Goal: Information Seeking & Learning: Learn about a topic

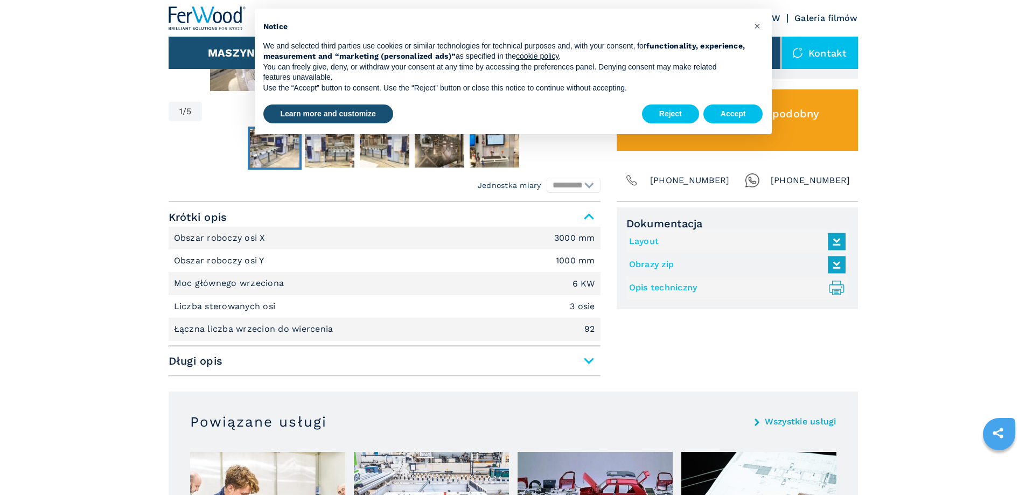
scroll to position [636, 0]
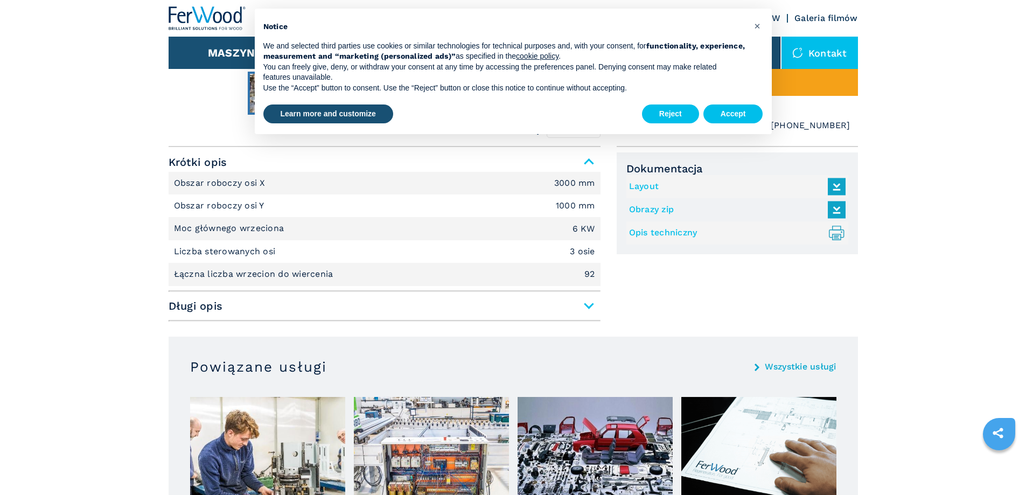
click at [584, 305] on span "Długi opis" at bounding box center [385, 305] width 432 height 19
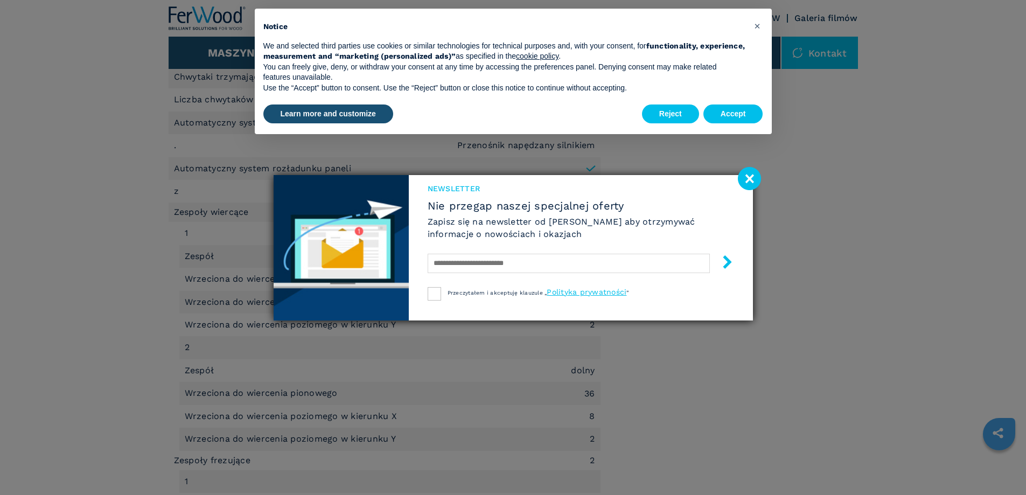
scroll to position [1036, 0]
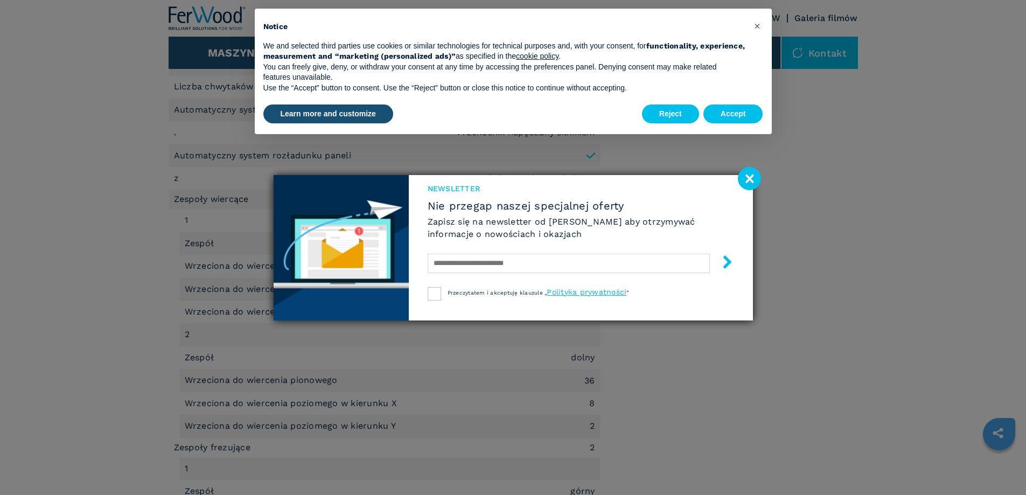
click at [749, 178] on image at bounding box center [749, 178] width 23 height 23
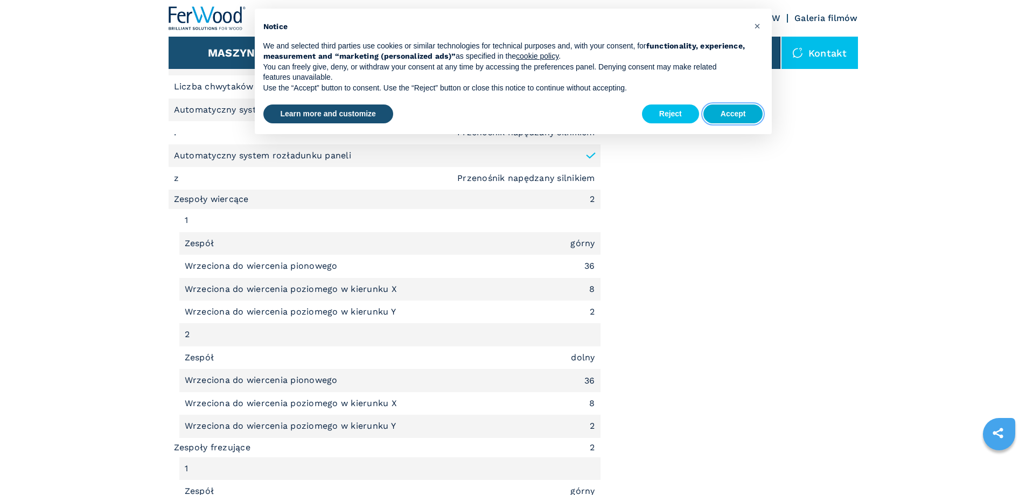
click at [737, 110] on button "Accept" at bounding box center [734, 114] width 60 height 19
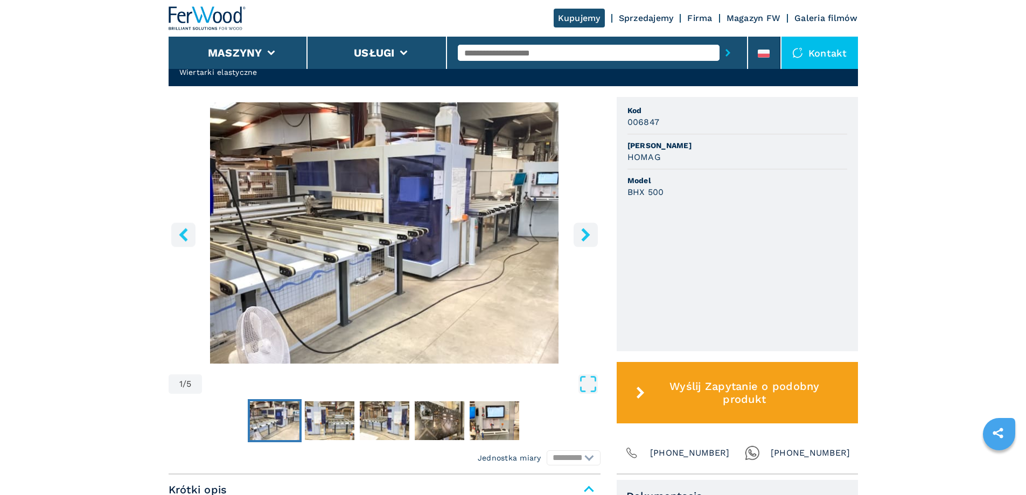
scroll to position [283, 0]
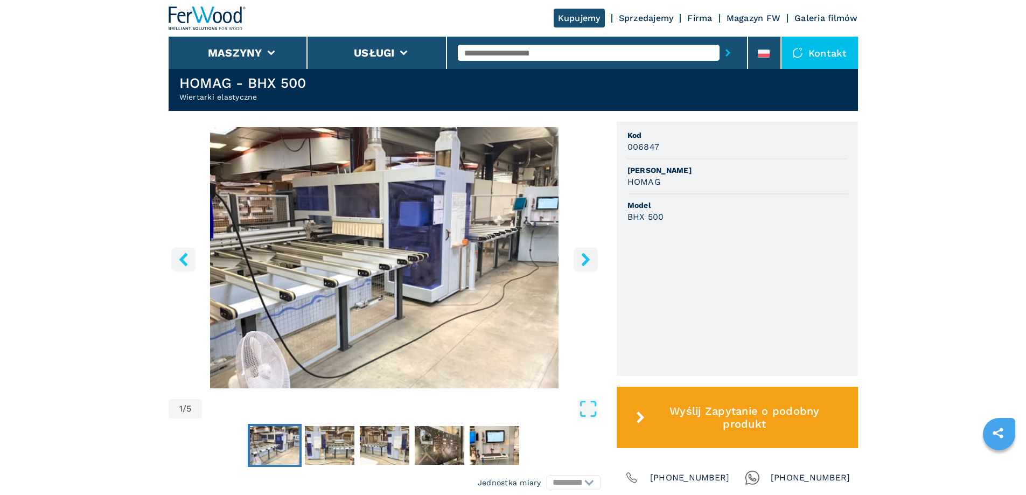
click at [587, 256] on icon "right-button" at bounding box center [585, 259] width 13 height 13
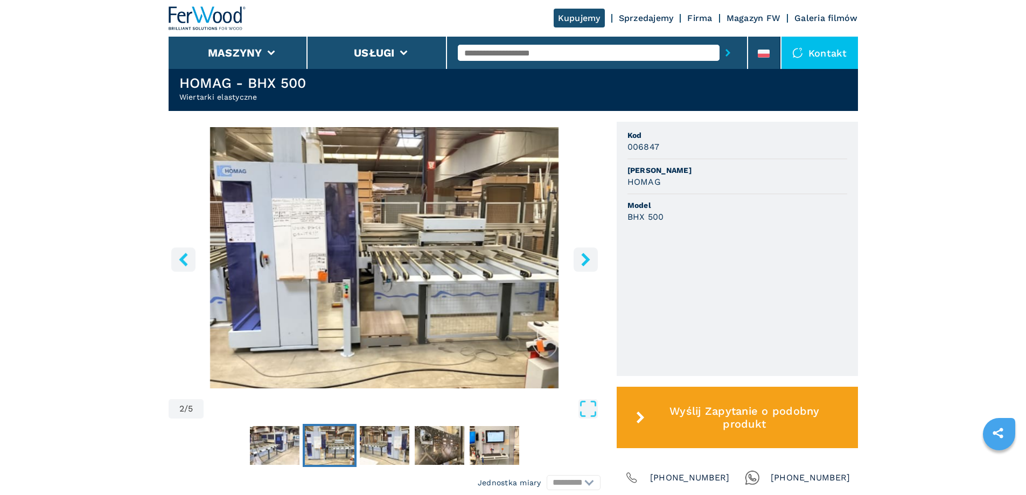
click at [587, 255] on icon "right-button" at bounding box center [585, 259] width 13 height 13
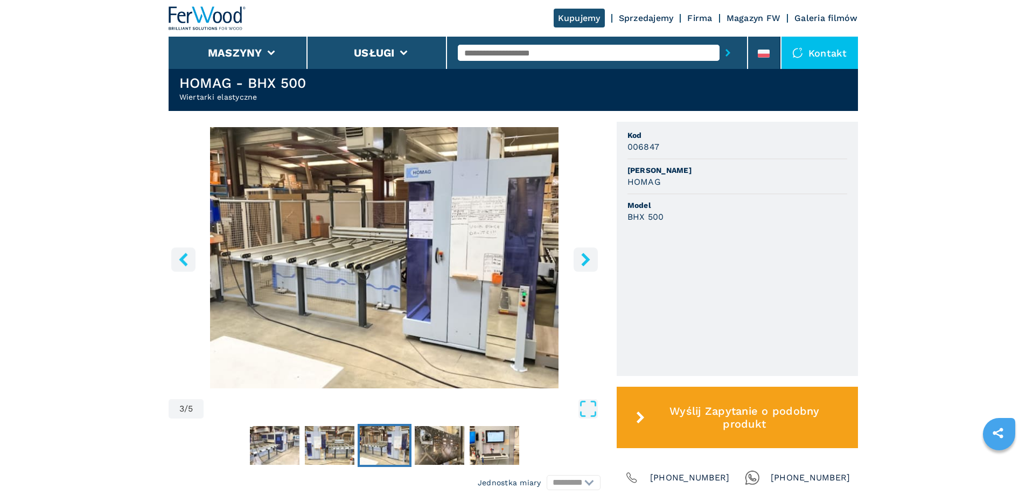
click at [584, 255] on icon "right-button" at bounding box center [585, 259] width 9 height 13
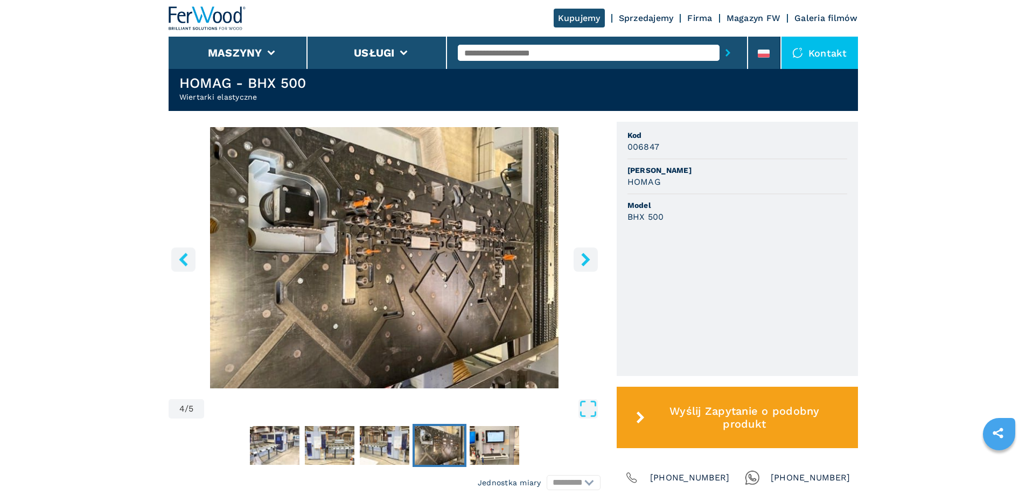
click at [584, 256] on icon "right-button" at bounding box center [585, 259] width 9 height 13
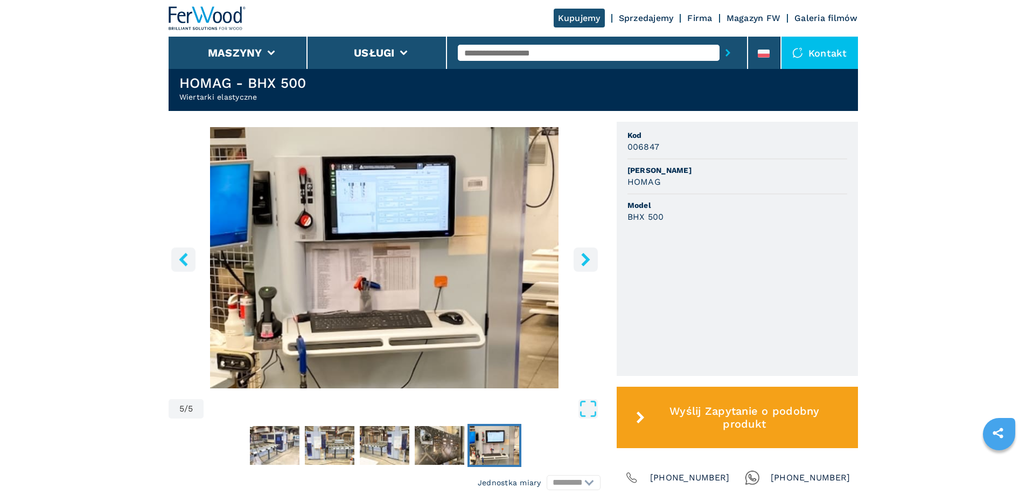
click at [584, 256] on icon "right-button" at bounding box center [585, 259] width 9 height 13
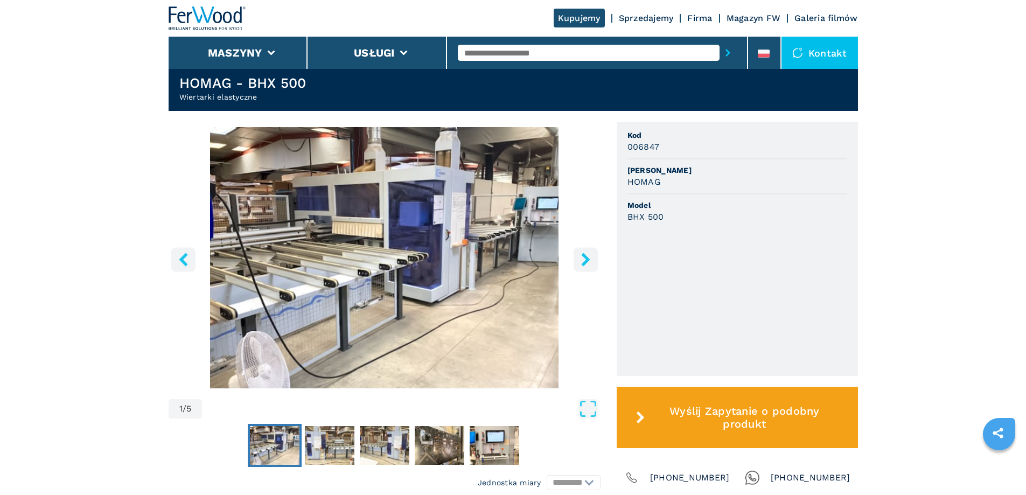
click at [584, 256] on icon "right-button" at bounding box center [585, 259] width 9 height 13
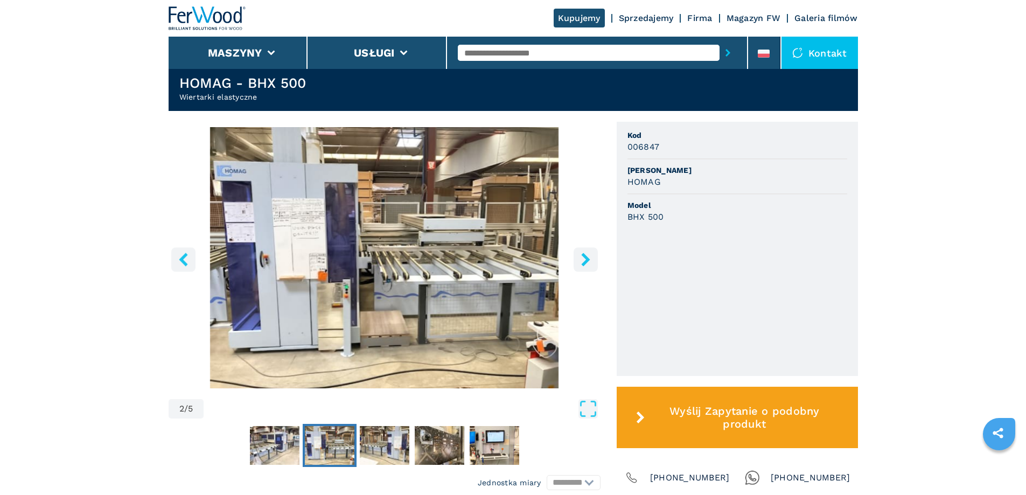
click at [584, 256] on icon "right-button" at bounding box center [585, 259] width 9 height 13
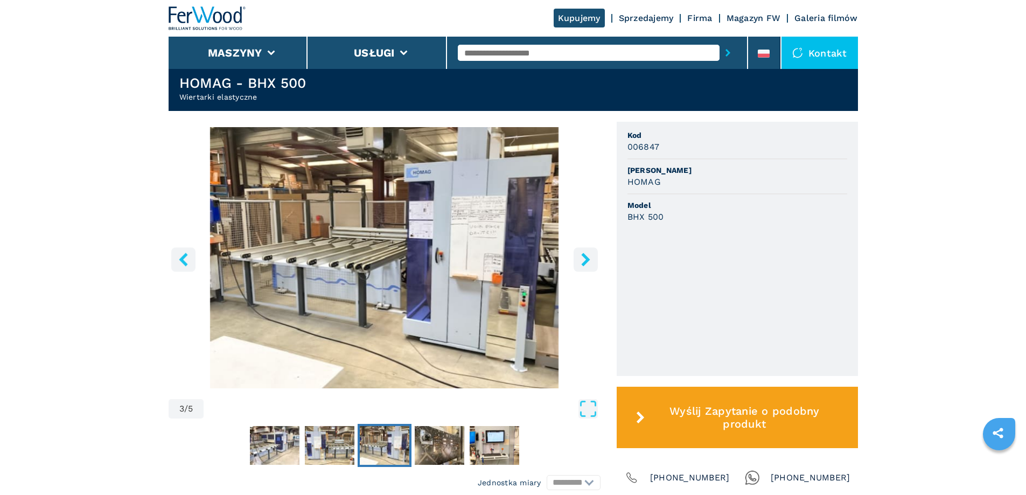
click at [584, 256] on icon "right-button" at bounding box center [585, 259] width 9 height 13
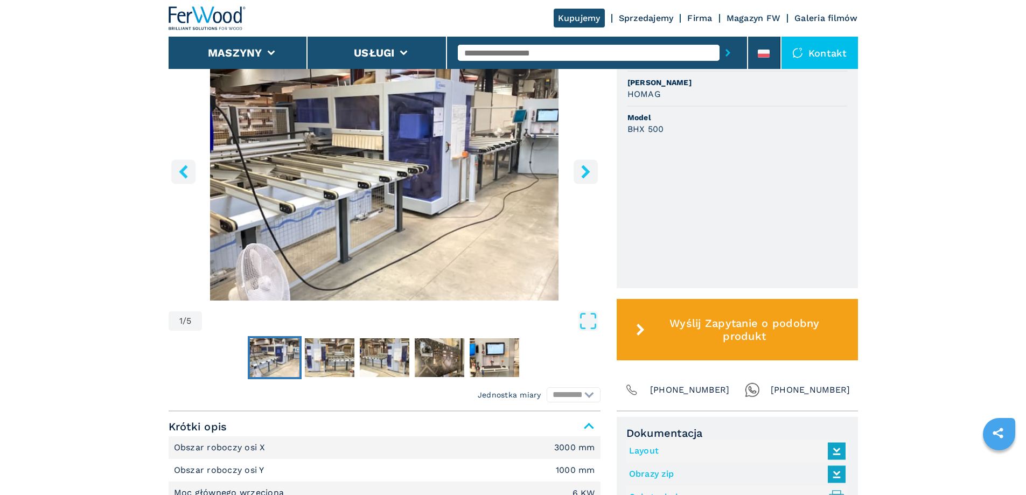
scroll to position [418, 0]
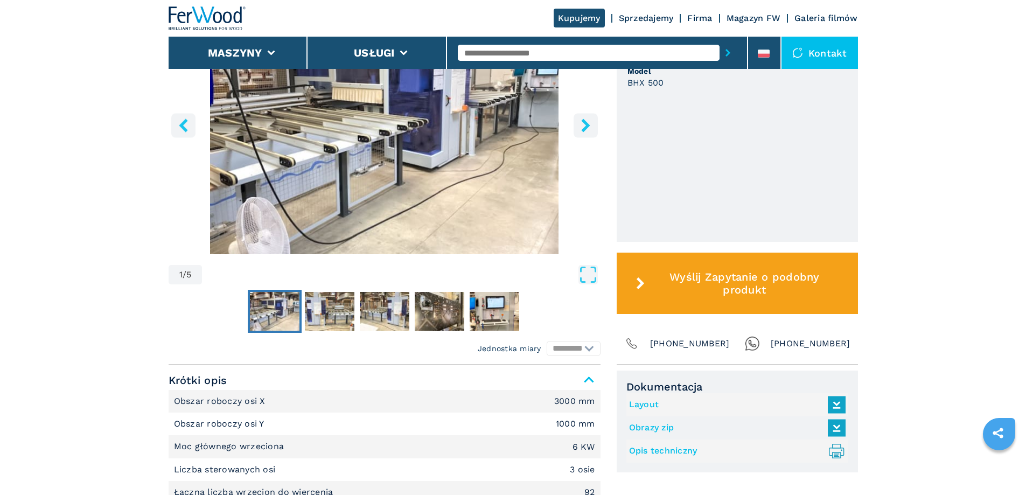
click at [369, 154] on img "Go to Slide 1" at bounding box center [385, 123] width 432 height 261
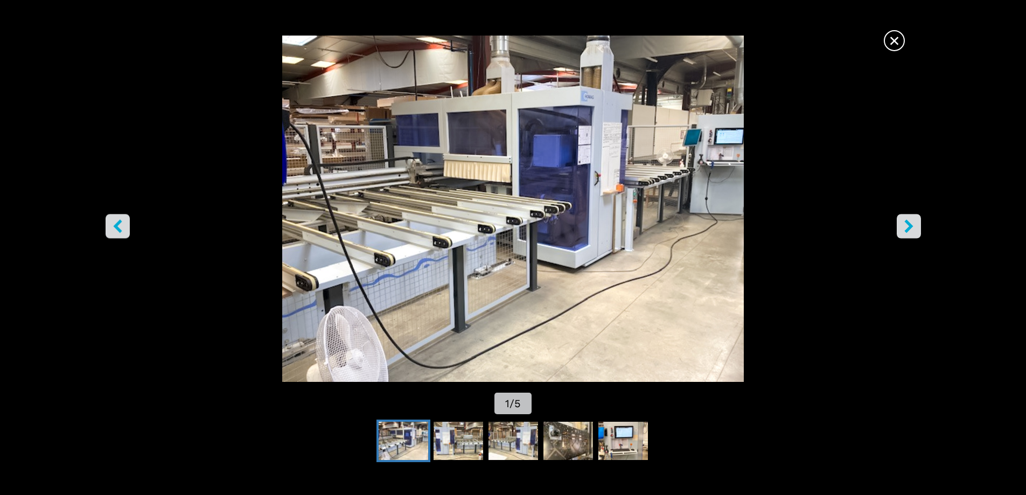
click at [912, 224] on icon "right-button" at bounding box center [909, 225] width 13 height 13
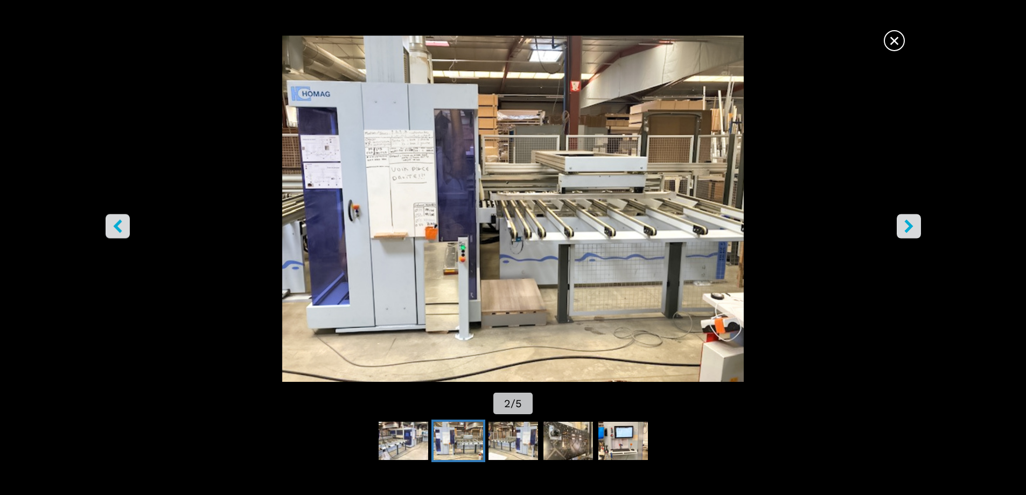
click at [912, 224] on icon "right-button" at bounding box center [909, 225] width 13 height 13
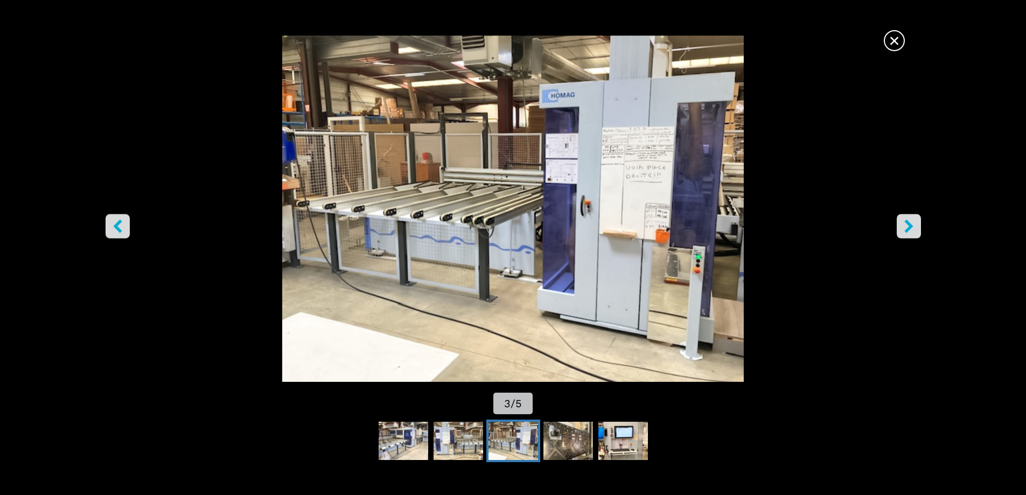
click at [912, 224] on icon "right-button" at bounding box center [909, 225] width 13 height 13
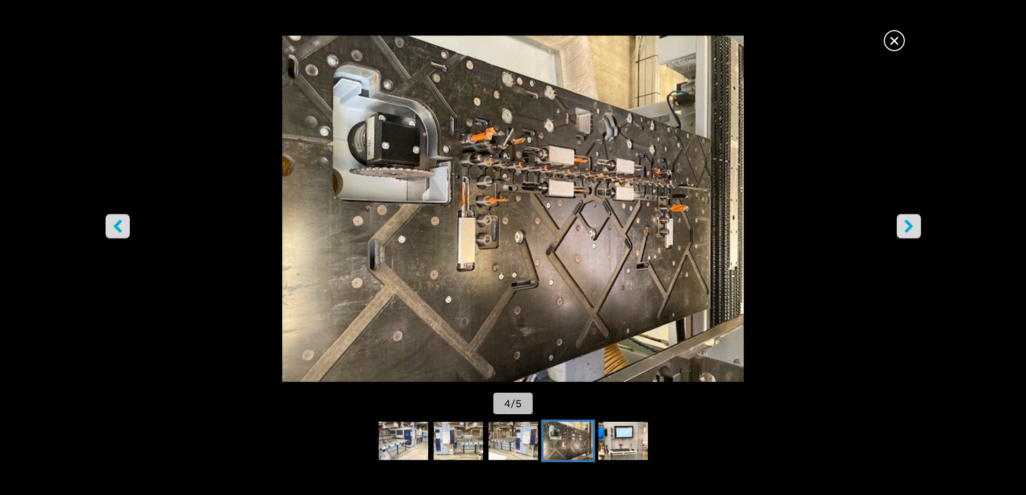
click at [912, 224] on icon "right-button" at bounding box center [909, 225] width 13 height 13
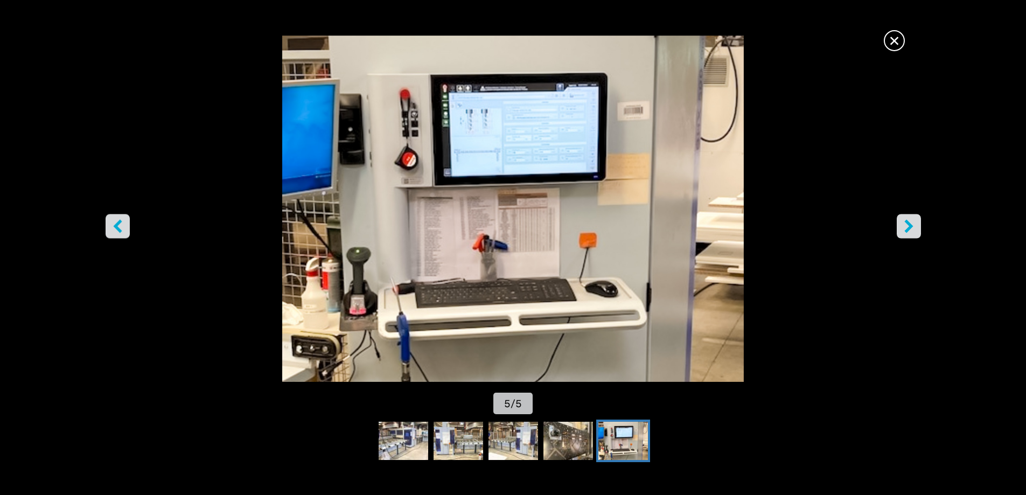
click at [912, 224] on icon "right-button" at bounding box center [909, 225] width 13 height 13
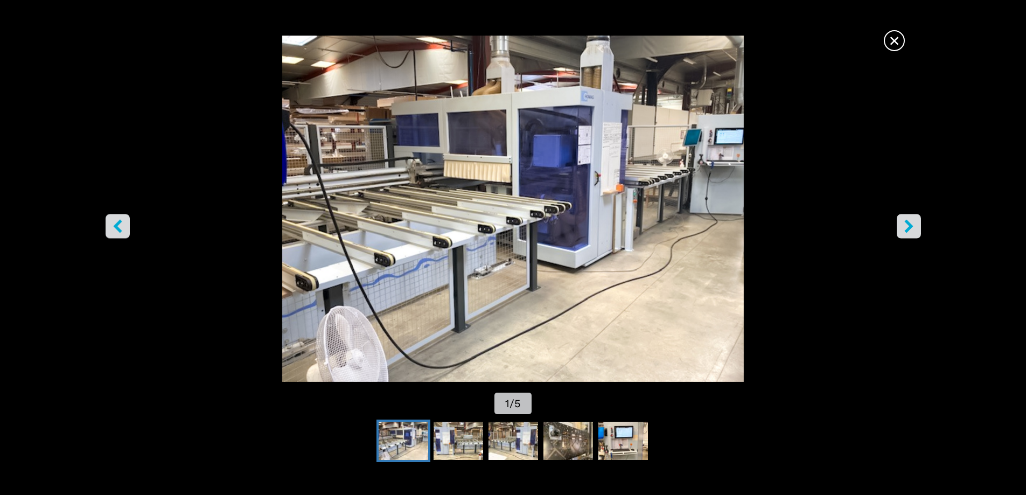
click at [912, 224] on icon "right-button" at bounding box center [909, 225] width 13 height 13
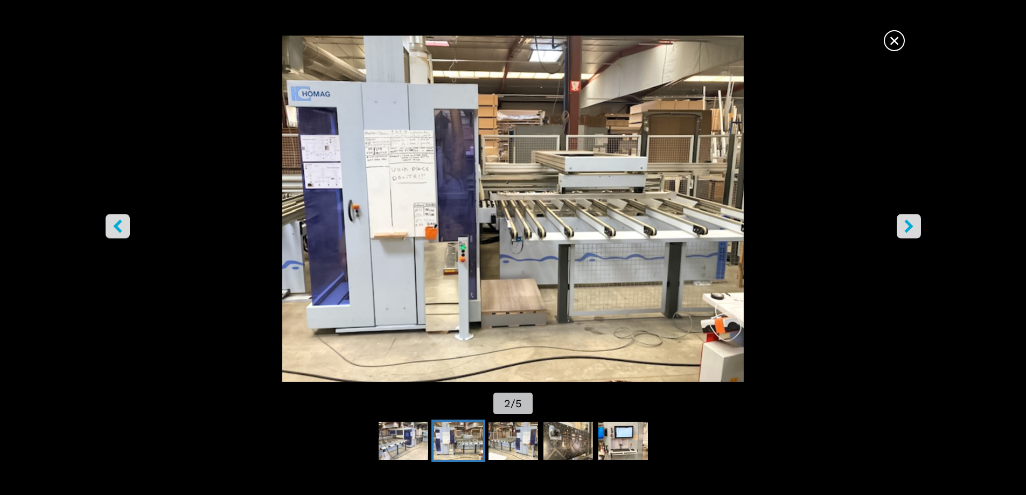
click at [895, 43] on span "×" at bounding box center [894, 38] width 19 height 19
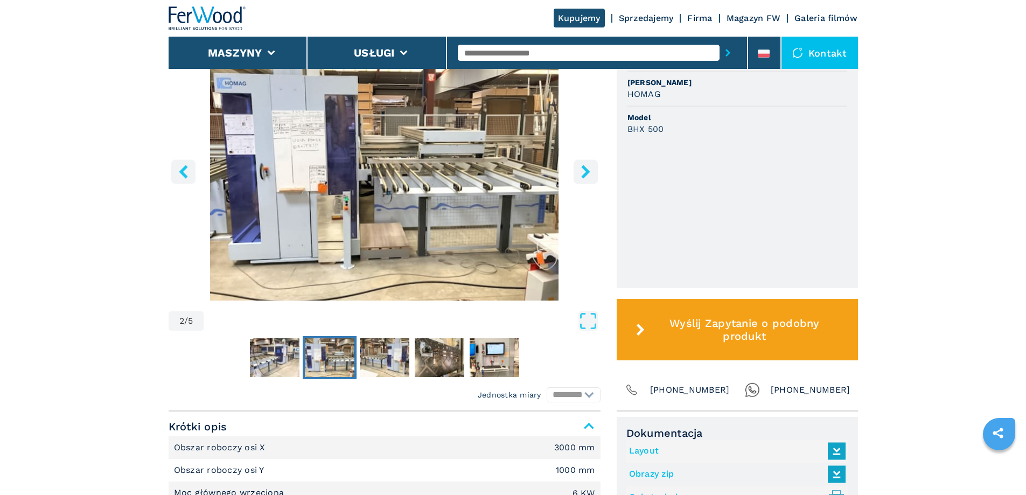
scroll to position [332, 0]
